Goal: Check status: Check status

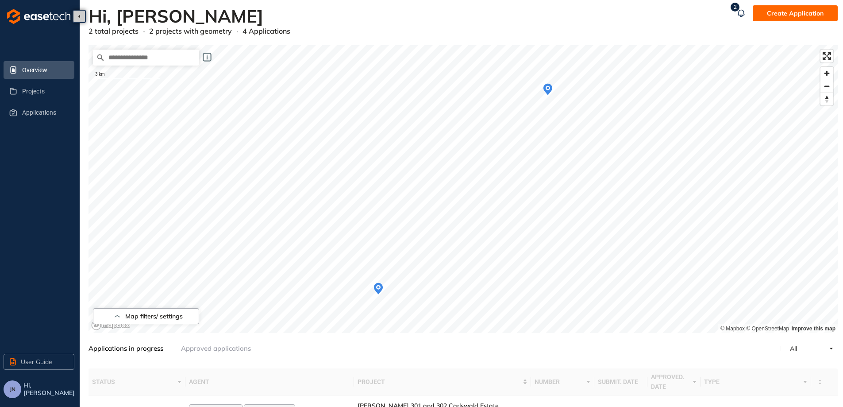
click at [546, 92] on icon "Map marker" at bounding box center [547, 89] width 9 height 14
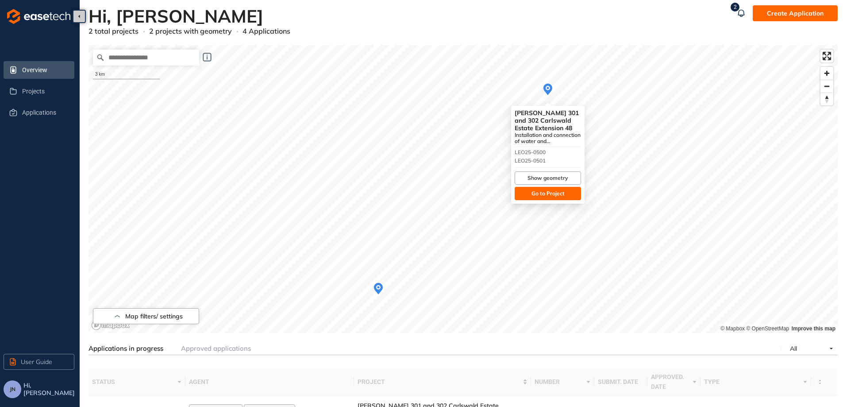
click at [539, 198] on button "Go to Project" at bounding box center [548, 193] width 66 height 13
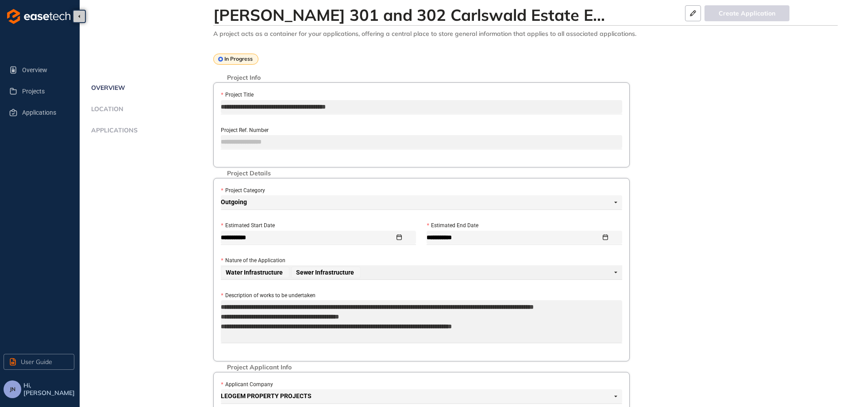
click at [120, 125] on ul "Overview Location Applications" at bounding box center [151, 118] width 125 height 73
click at [106, 129] on span "Applications" at bounding box center [113, 131] width 49 height 8
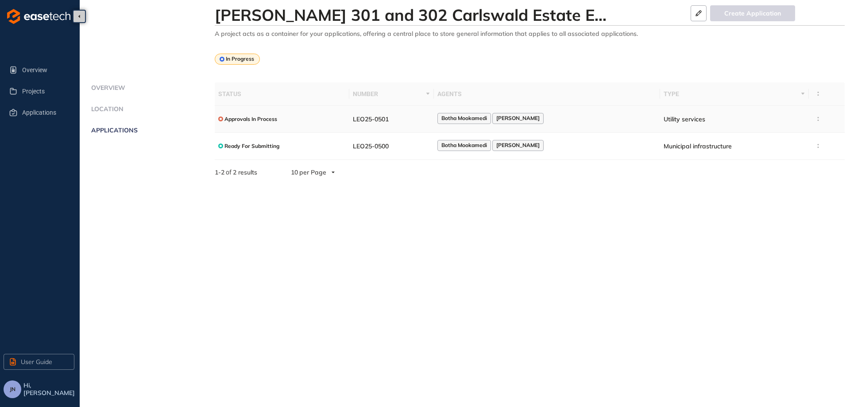
click at [675, 116] on span "Utility services" at bounding box center [684, 119] width 42 height 8
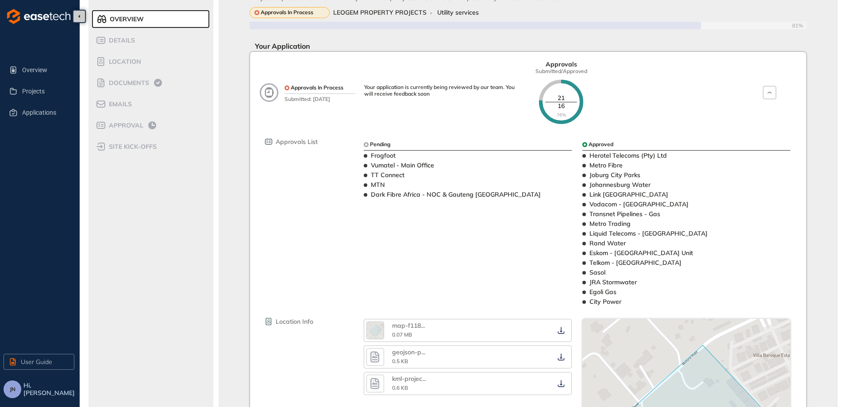
scroll to position [44, 0]
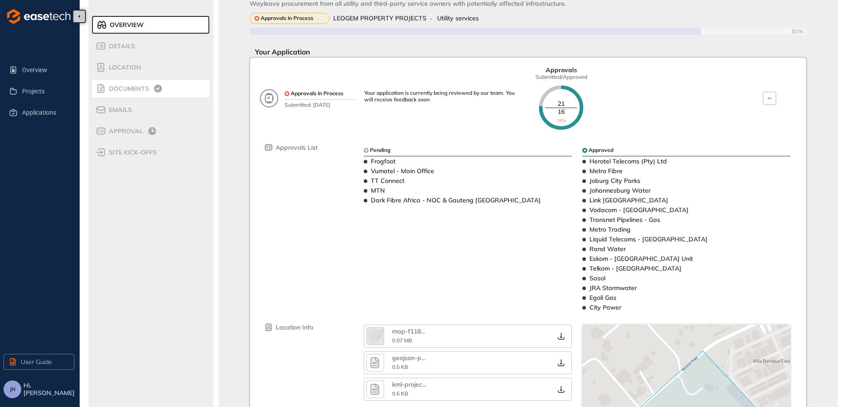
click at [130, 134] on span "Approval" at bounding box center [124, 131] width 37 height 8
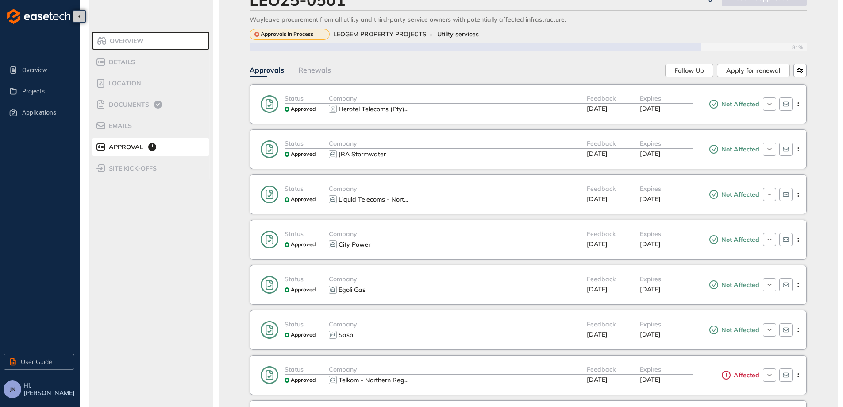
scroll to position [44, 0]
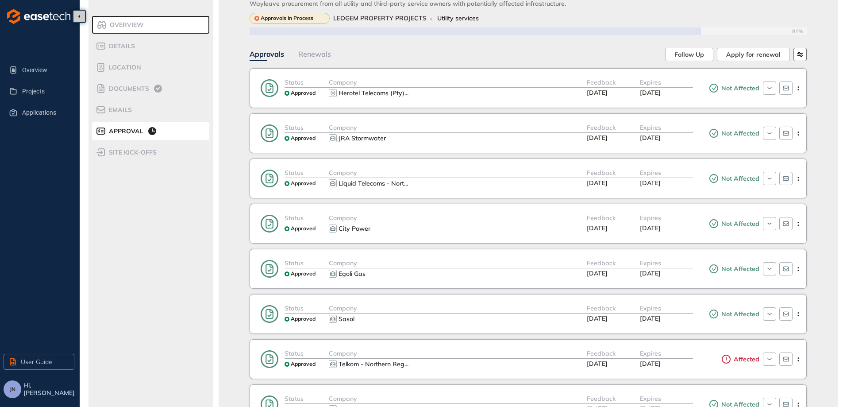
click at [802, 55] on icon "button" at bounding box center [800, 54] width 6 height 5
click at [785, 79] on span "Approved First" at bounding box center [776, 77] width 43 height 8
click at [782, 97] on span "Approved Last" at bounding box center [777, 96] width 44 height 8
click at [626, 71] on div "Status Approved Company Herotel Telecoms (Pty) ... Feedback [DATE] Expires [DAT…" at bounding box center [528, 88] width 557 height 40
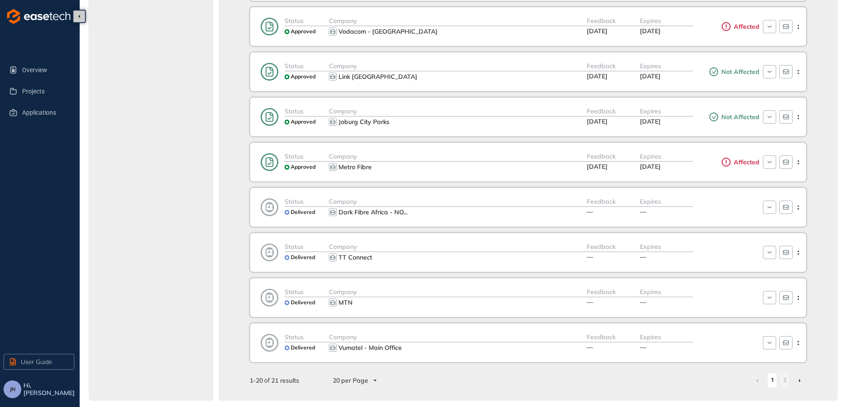
scroll to position [650, 0]
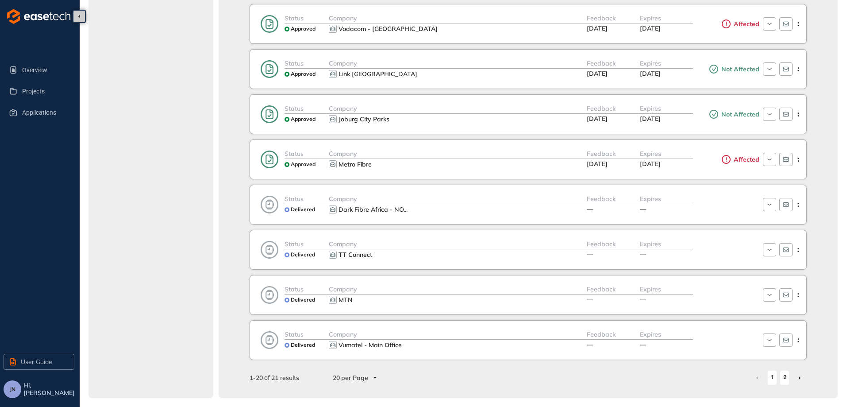
click at [789, 377] on link "2" at bounding box center [784, 376] width 9 height 13
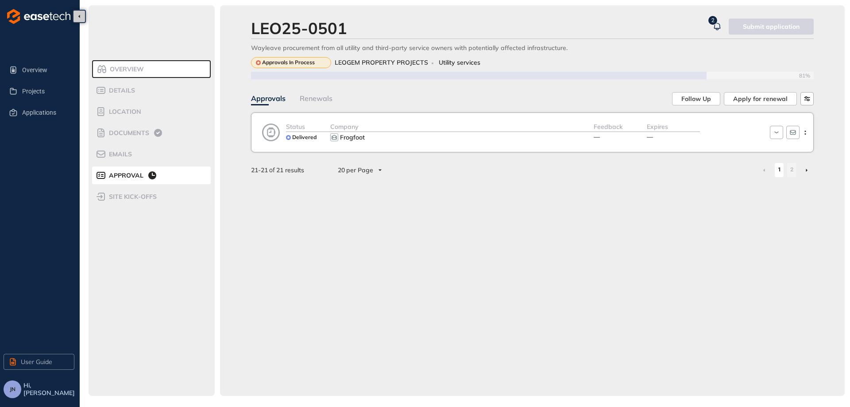
click at [780, 169] on link "1" at bounding box center [778, 169] width 9 height 13
click at [767, 173] on li at bounding box center [764, 170] width 14 height 14
click at [789, 169] on link "2" at bounding box center [791, 169] width 9 height 13
click at [778, 173] on link "1" at bounding box center [778, 169] width 9 height 13
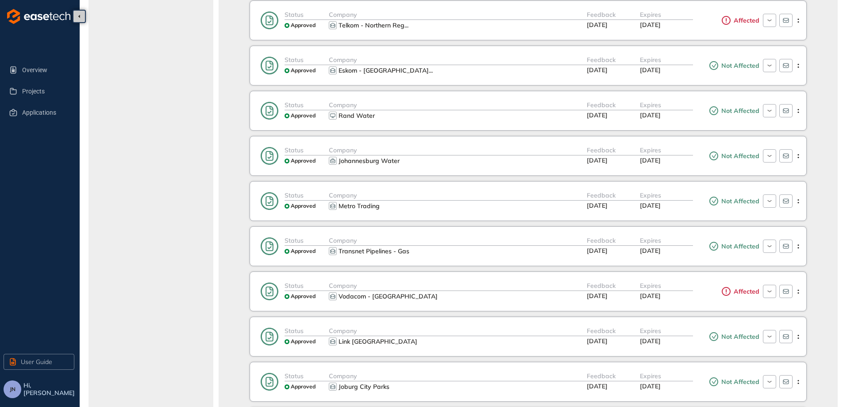
scroll to position [398, 0]
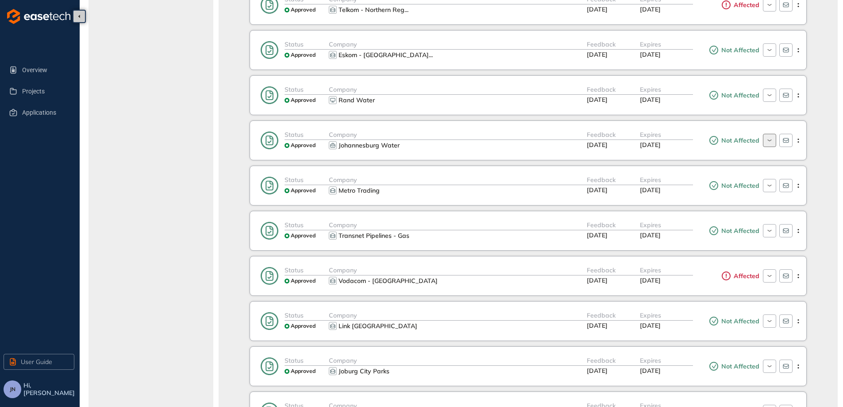
click at [772, 142] on icon "button" at bounding box center [769, 140] width 8 height 7
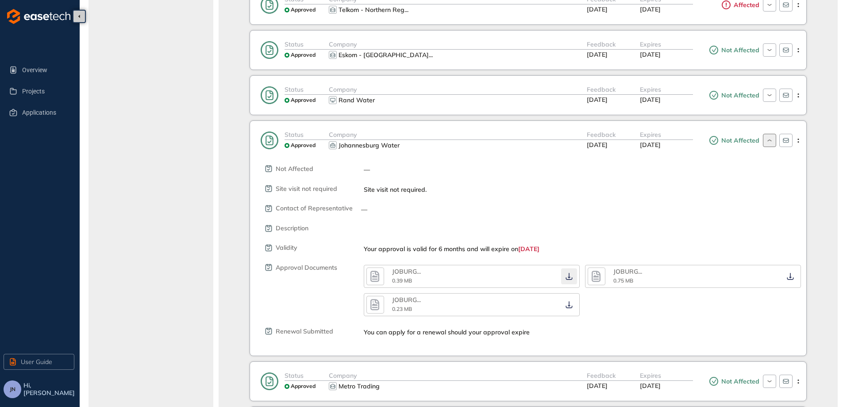
click at [568, 278] on icon "button" at bounding box center [569, 276] width 9 height 7
click at [572, 307] on icon "button" at bounding box center [569, 304] width 7 height 7
click at [786, 274] on icon "button" at bounding box center [790, 276] width 9 height 7
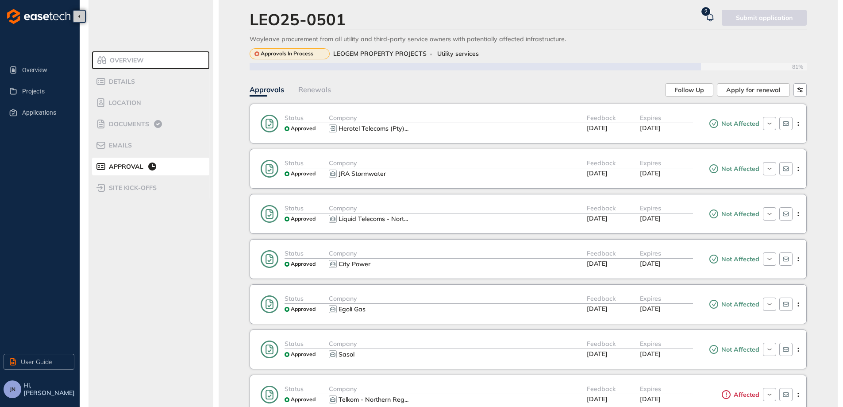
scroll to position [0, 0]
